Goal: Check status: Check status

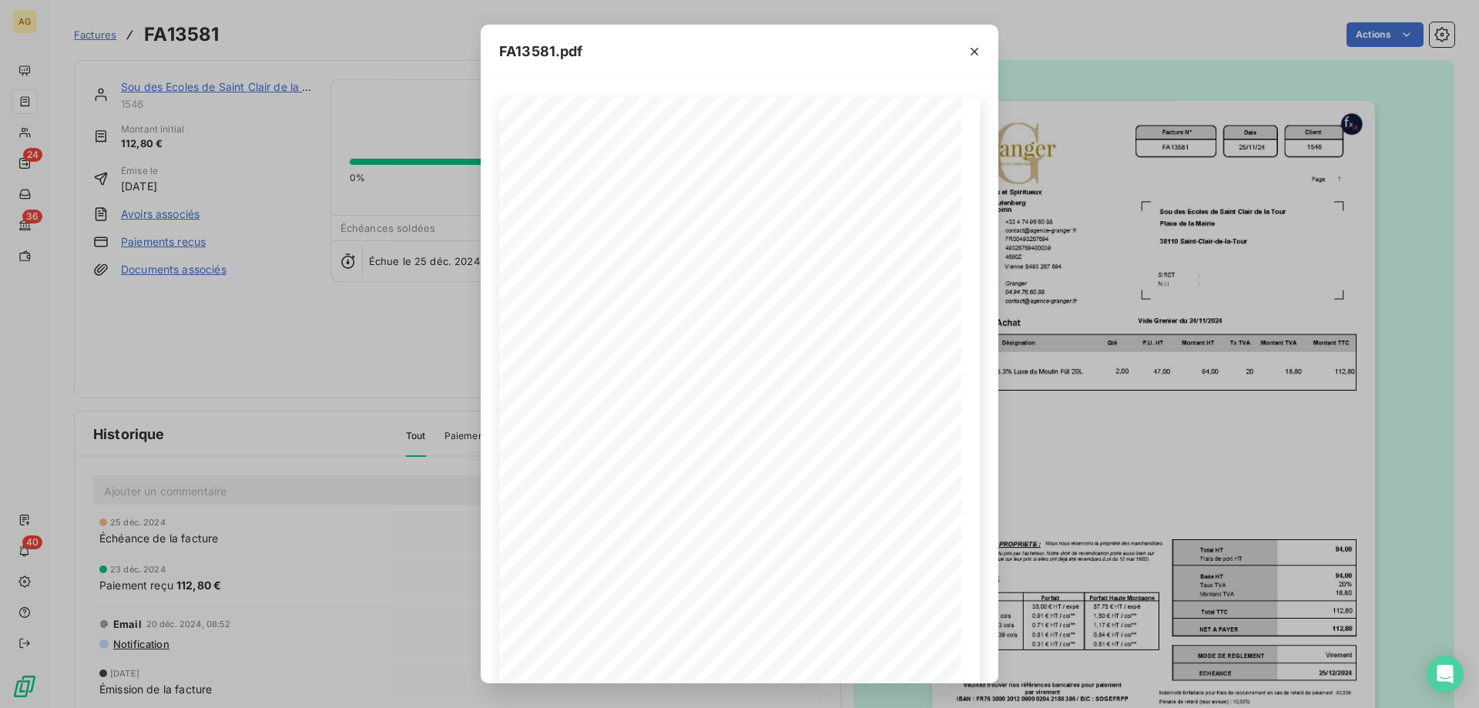
click at [175, 327] on div "FA13581.pdf Facture N° Client FR00493267694 FA13581 [DATE] 1546 Date [PERSON_NA…" at bounding box center [739, 354] width 1479 height 708
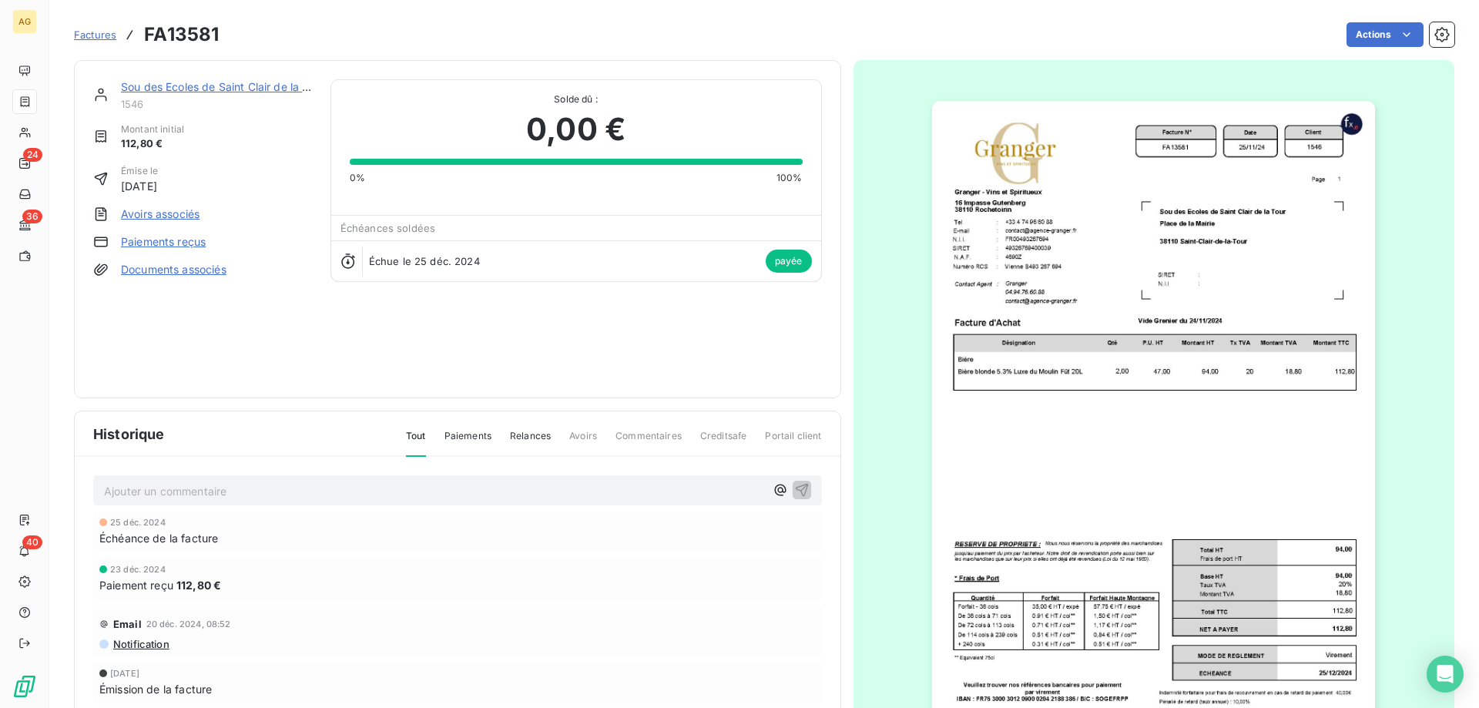
drag, startPoint x: 201, startPoint y: 325, endPoint x: 213, endPoint y: 303, distance: 24.8
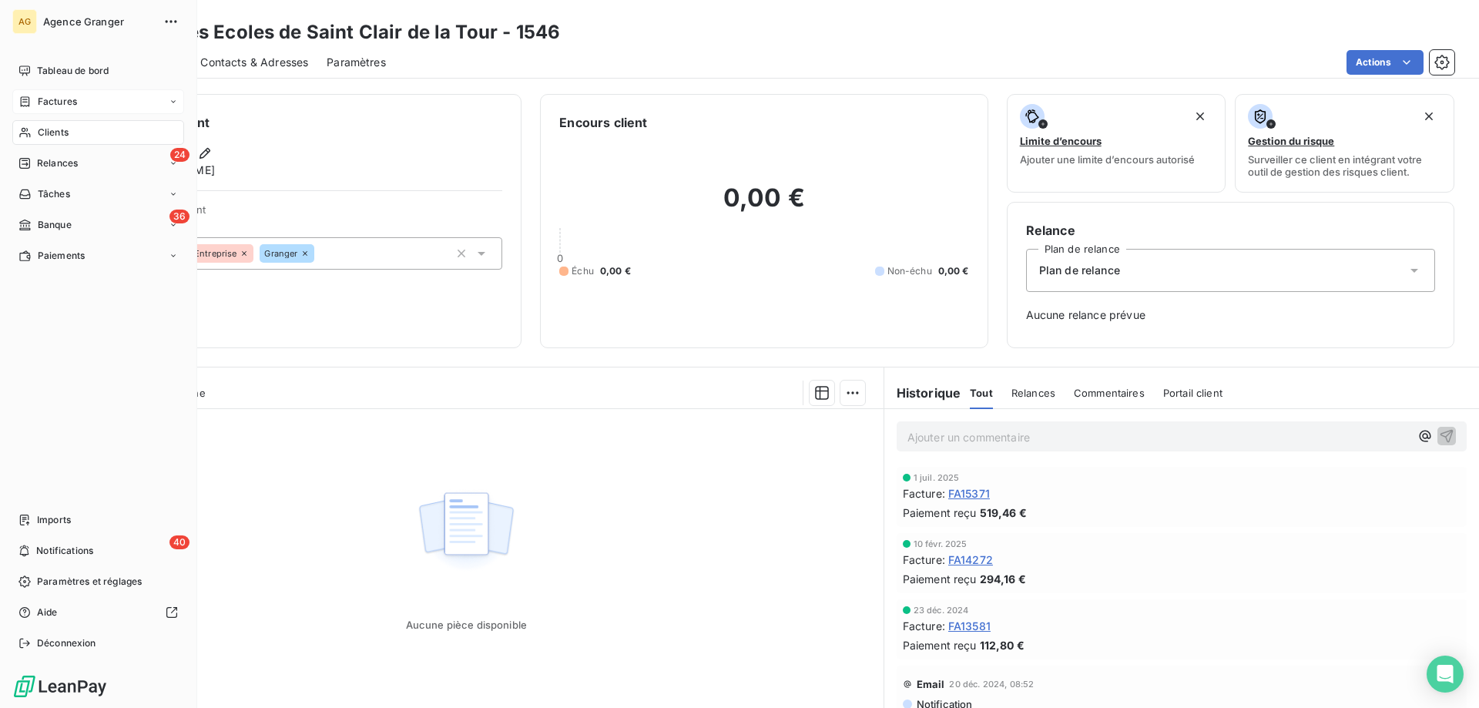
click at [54, 99] on span "Factures" at bounding box center [57, 102] width 39 height 14
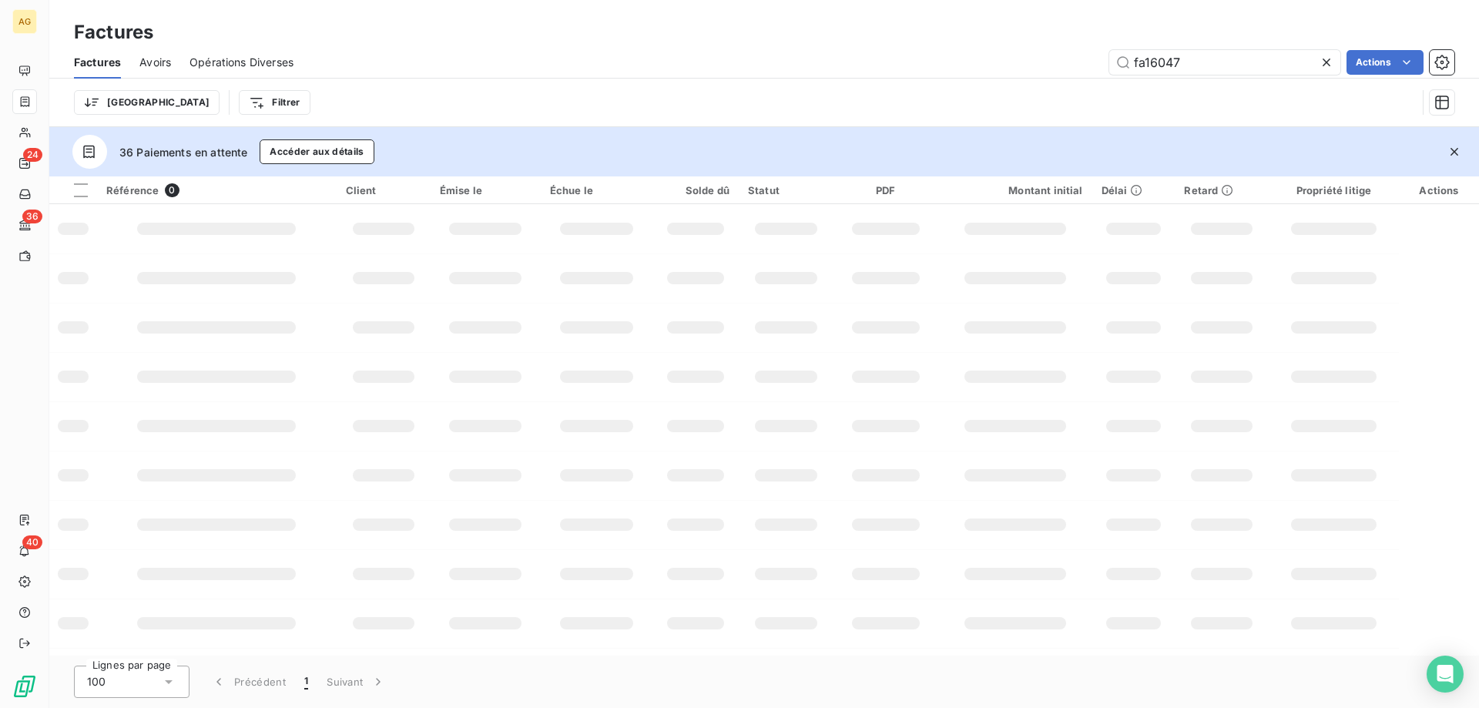
drag, startPoint x: 1165, startPoint y: 62, endPoint x: 1427, endPoint y: 350, distance: 388.2
click at [1478, 66] on div "Factures Avoirs Opérations Diverses fa16047 Actions" at bounding box center [764, 62] width 1430 height 32
type input "fa16024"
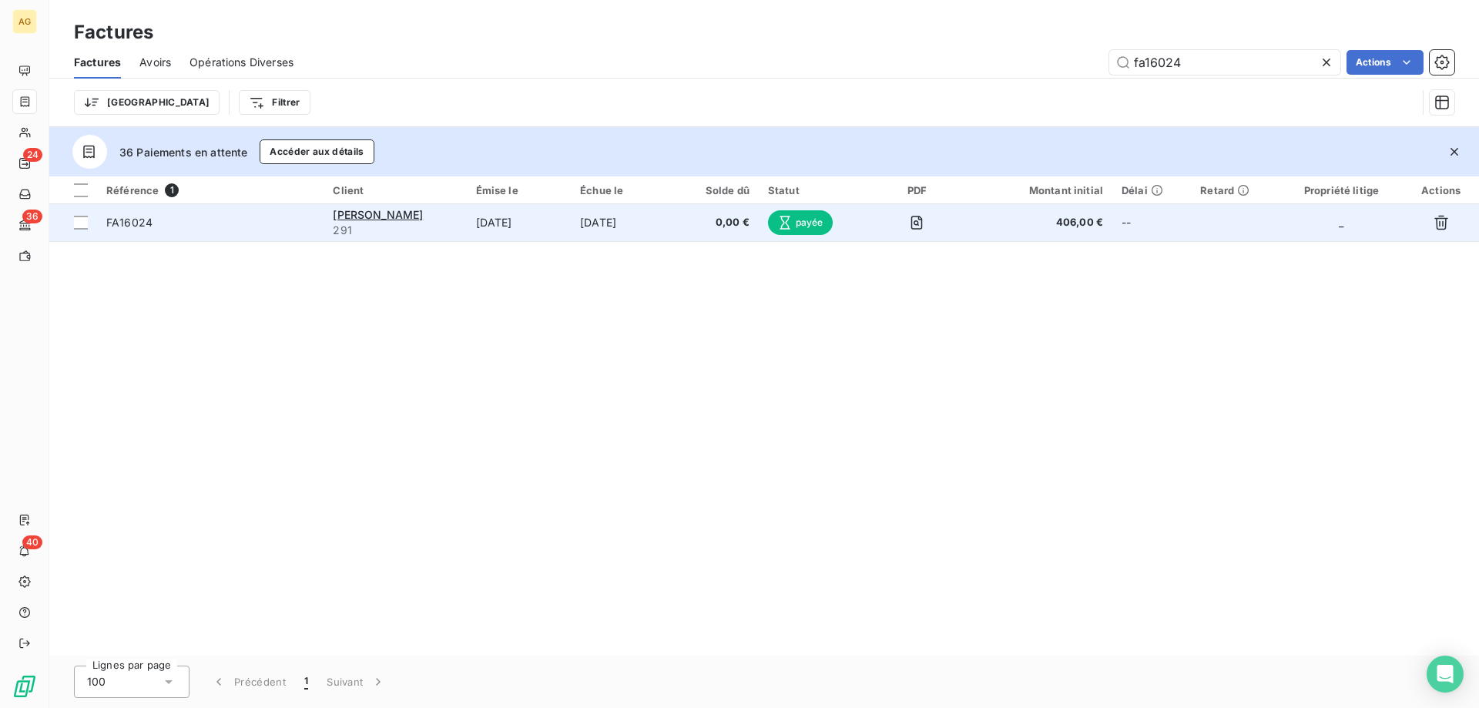
click at [849, 230] on div "payée" at bounding box center [813, 222] width 91 height 25
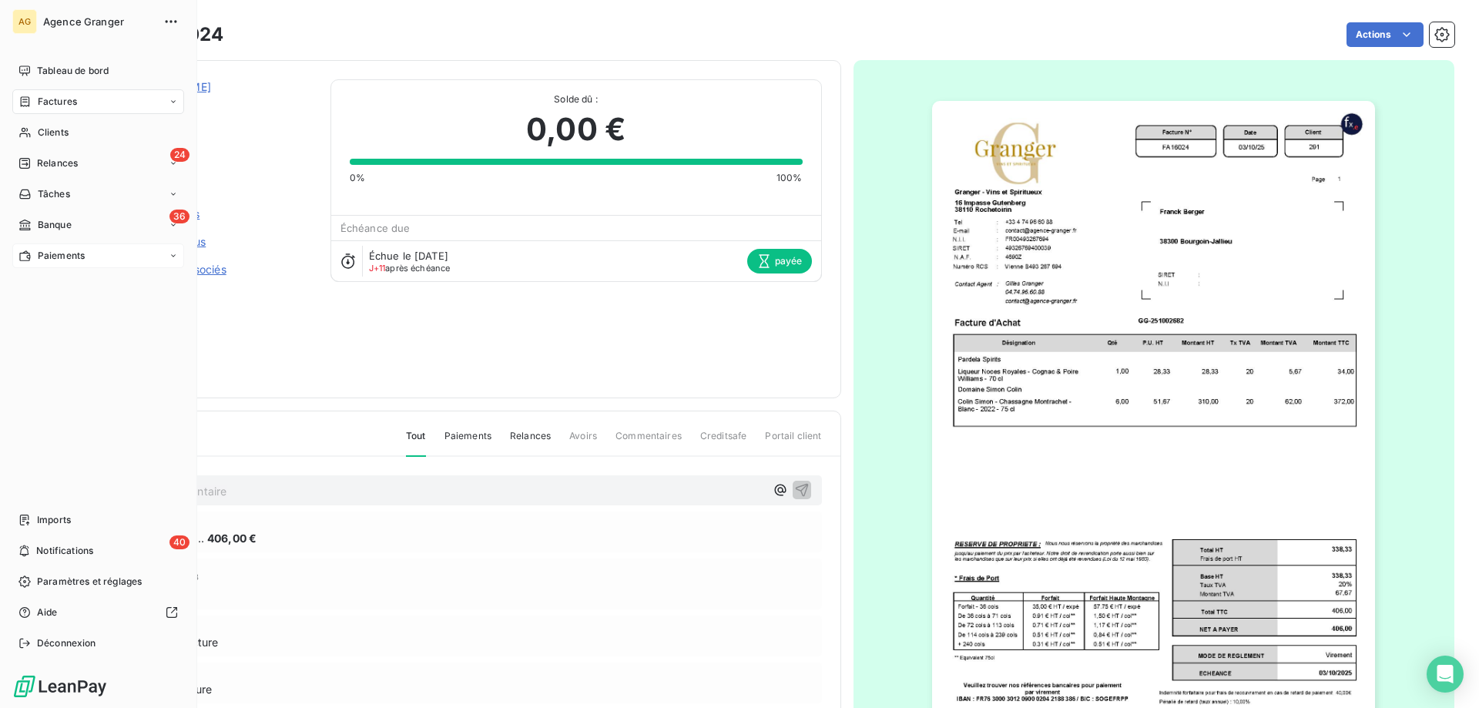
click at [39, 247] on div "Paiements" at bounding box center [98, 255] width 172 height 25
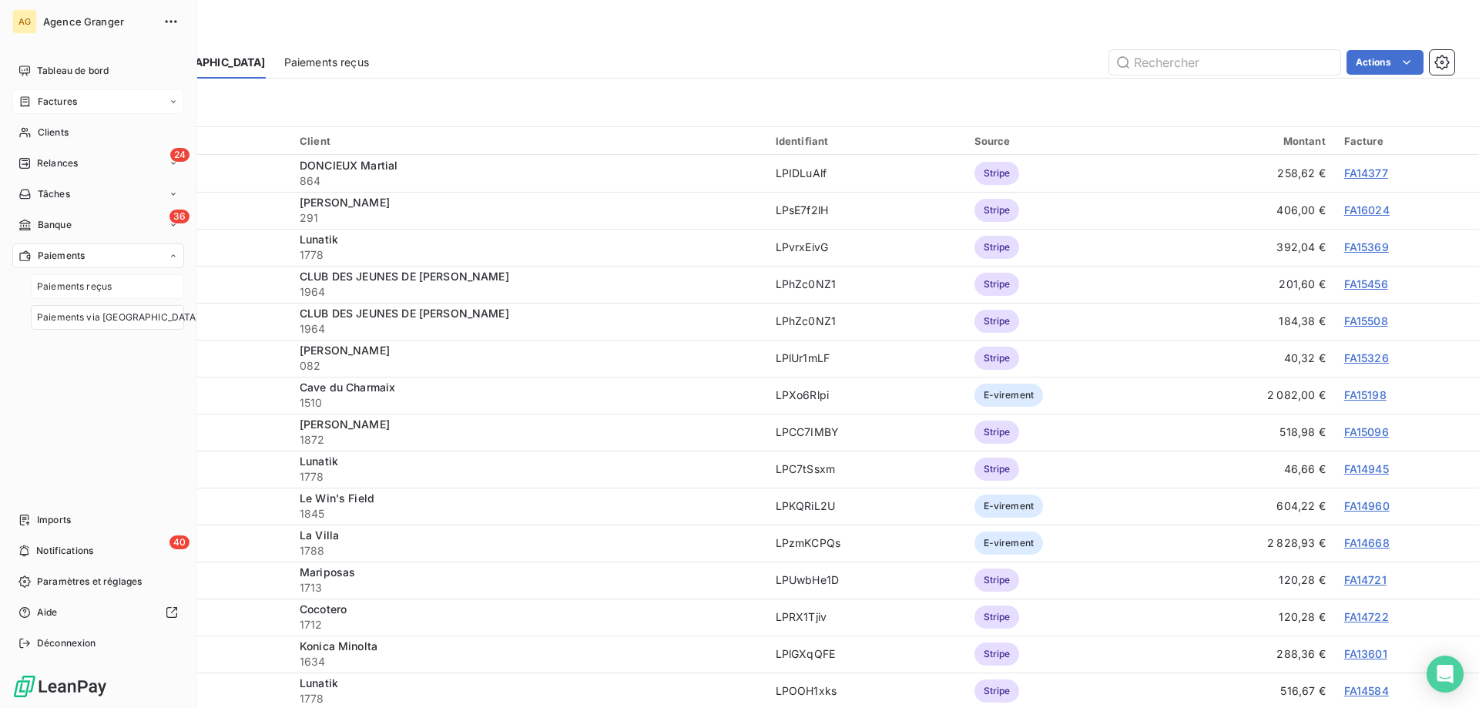
click at [122, 290] on div "Paiements reçus" at bounding box center [107, 286] width 153 height 25
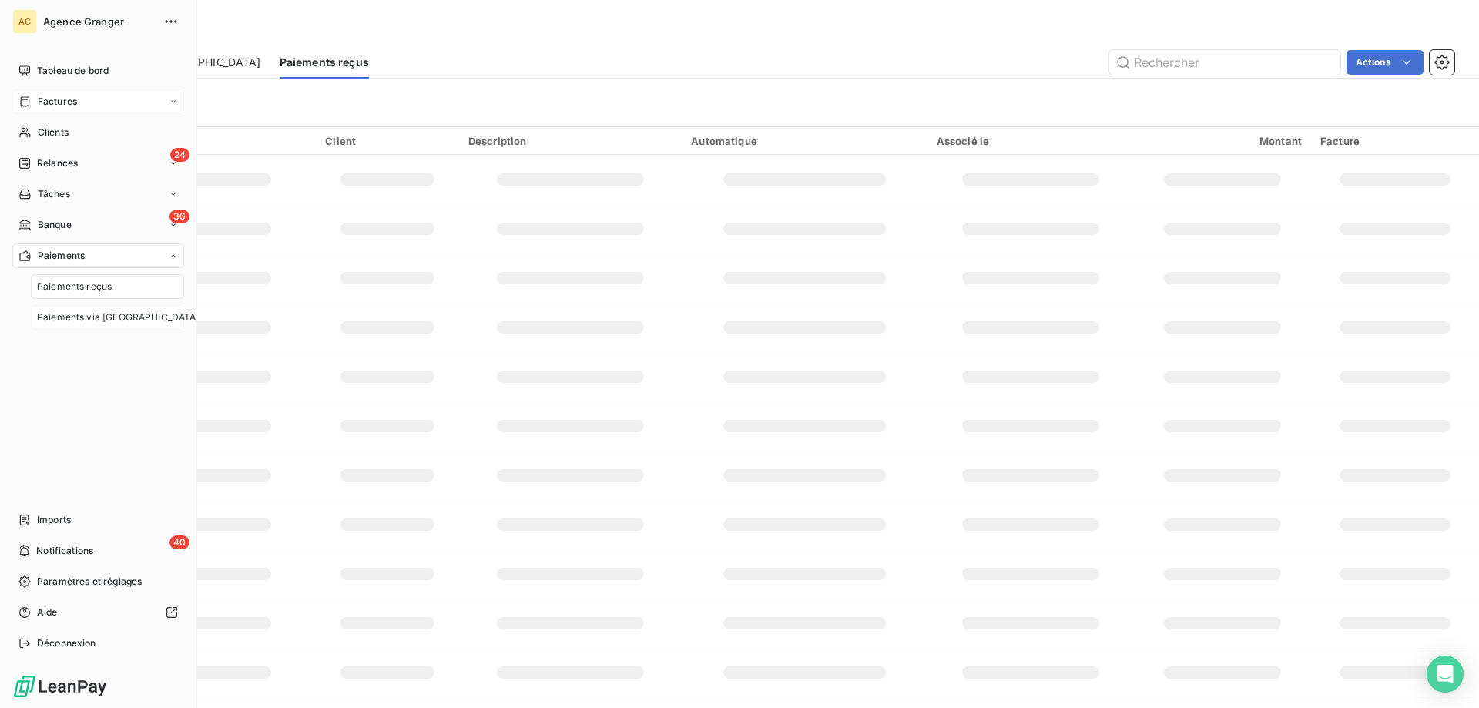
click at [117, 320] on span "Paiements via [GEOGRAPHIC_DATA]" at bounding box center [118, 317] width 163 height 14
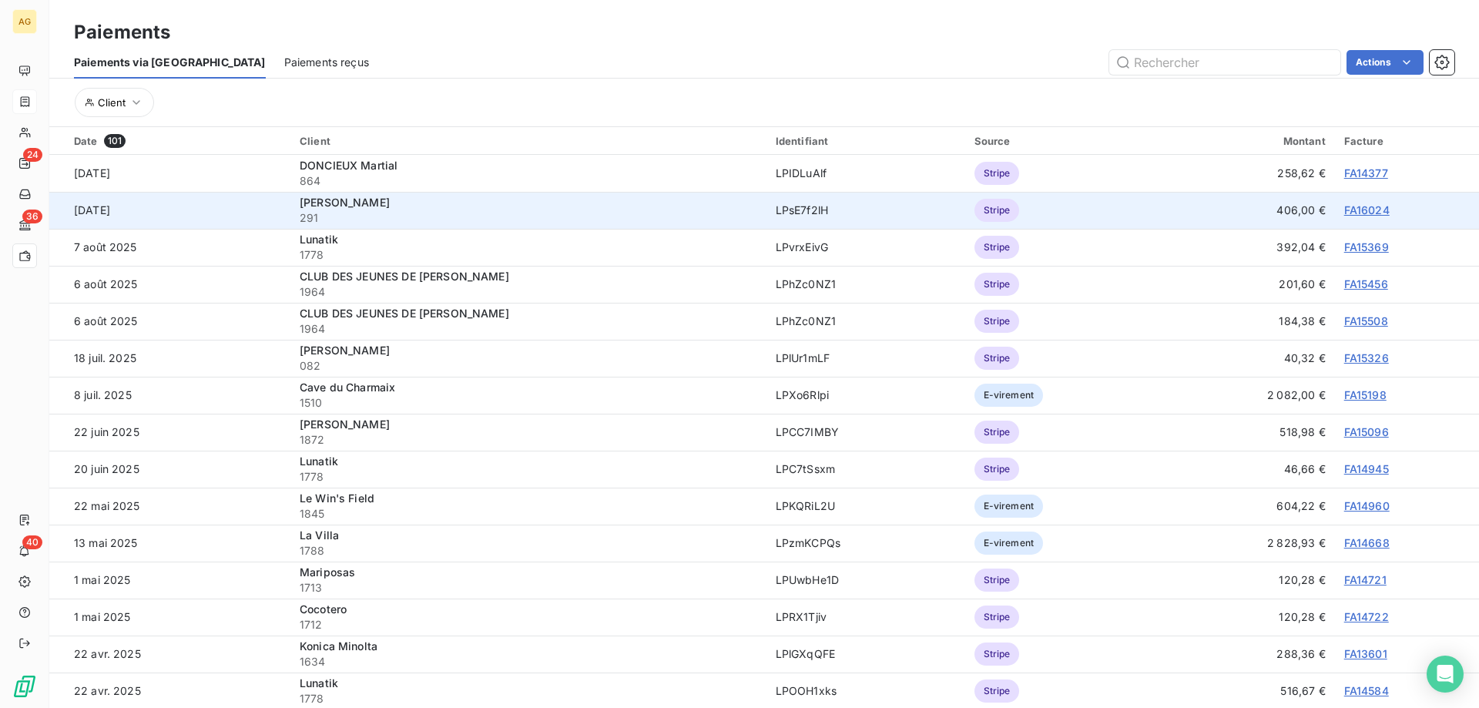
click at [281, 222] on td "[DATE]" at bounding box center [169, 210] width 241 height 37
click at [215, 220] on td "[DATE]" at bounding box center [169, 210] width 241 height 37
